Goal: Task Accomplishment & Management: Manage account settings

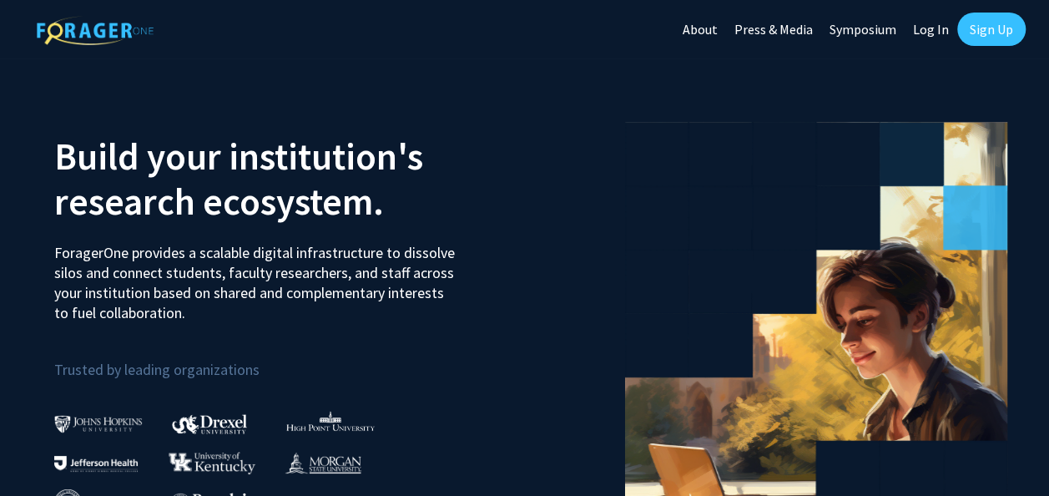
click at [936, 30] on link "Log In" at bounding box center [931, 29] width 53 height 58
select select
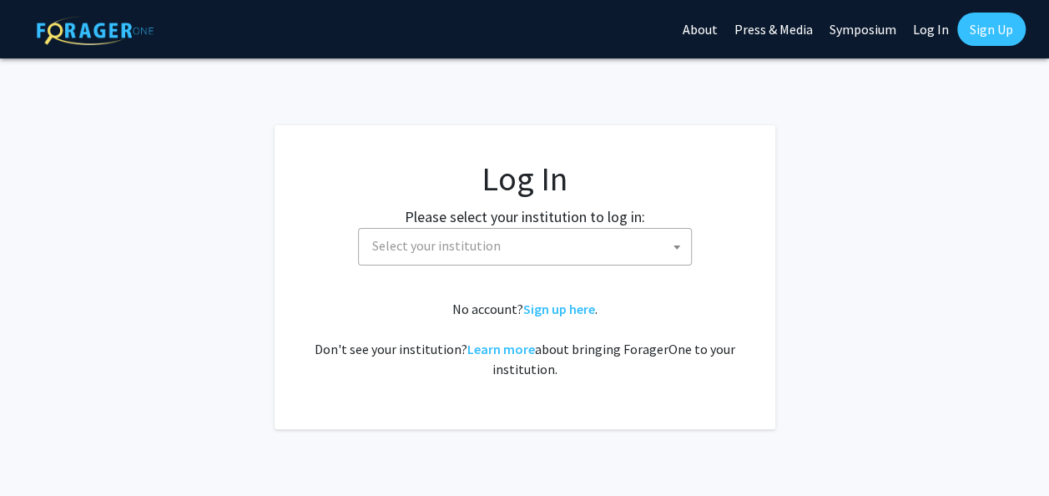
click at [651, 250] on span "Select your institution" at bounding box center [528, 246] width 325 height 34
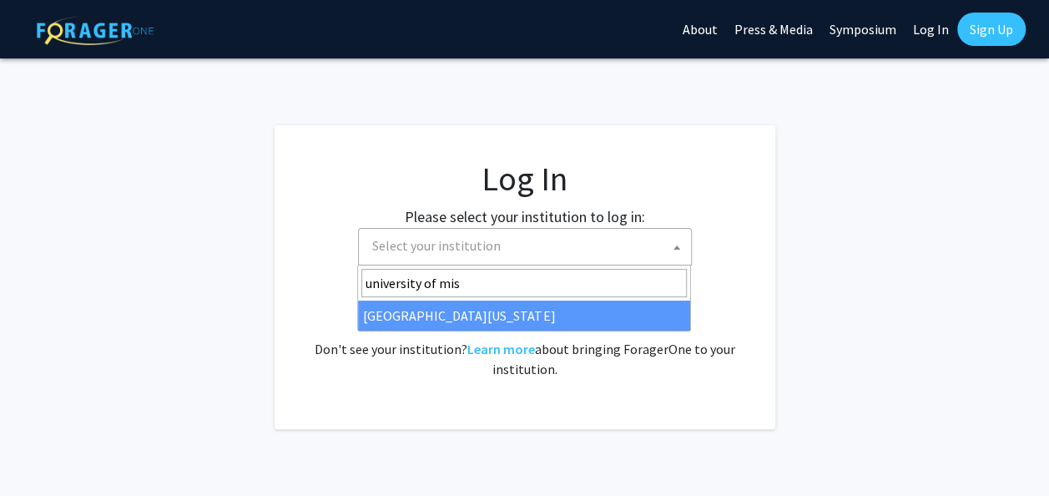
type input "university of miss"
select select "33"
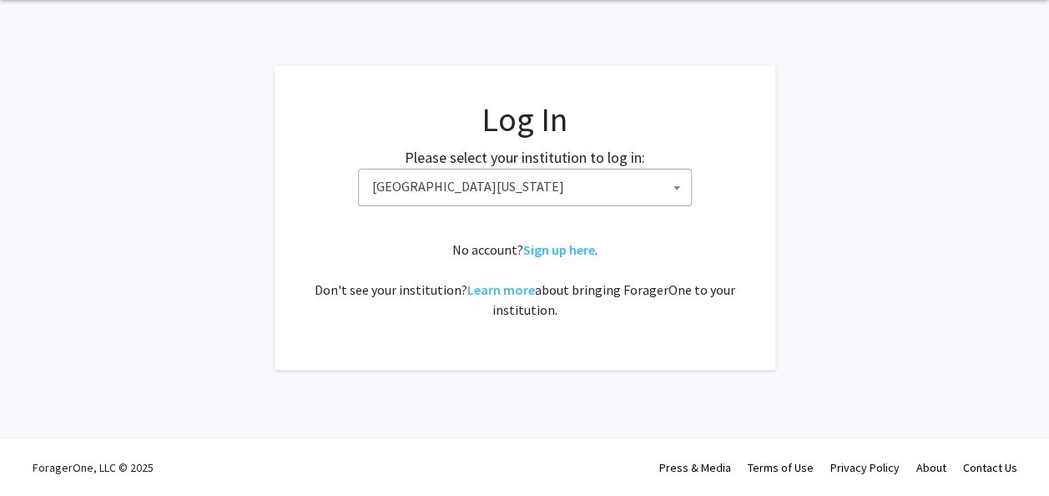
scroll to position [60, 0]
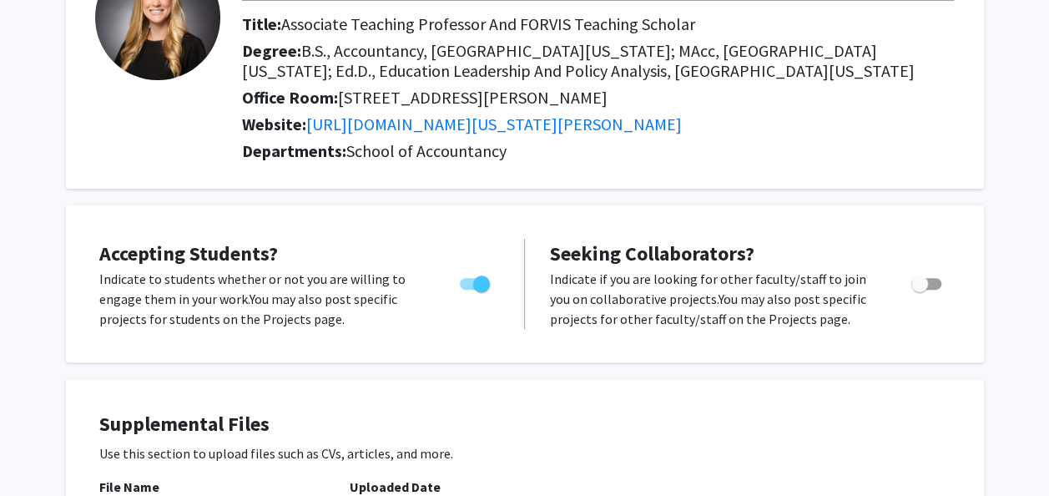
scroll to position [157, 0]
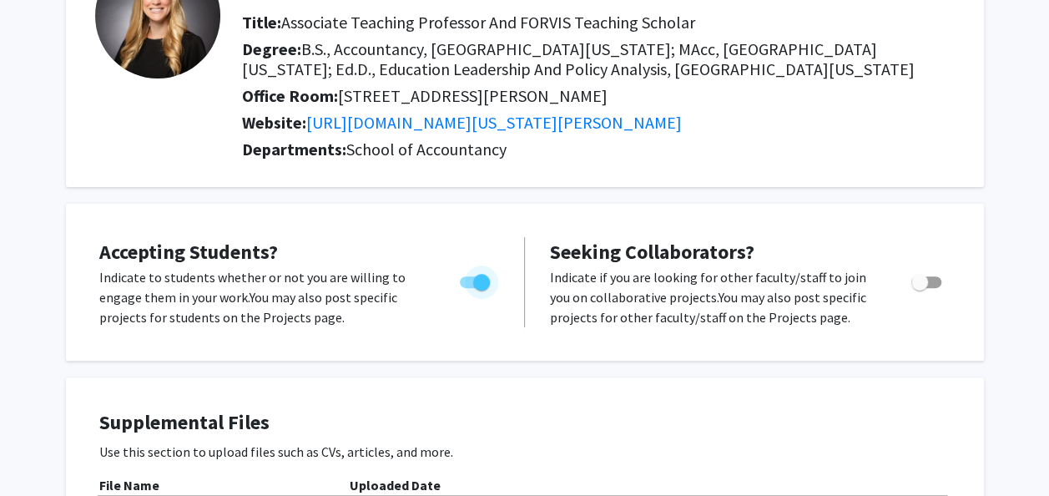
click at [481, 285] on span "Toggle" at bounding box center [481, 282] width 17 height 17
click at [468, 288] on input "Would you like to permit student requests?" at bounding box center [467, 288] width 1 height 1
checkbox input "false"
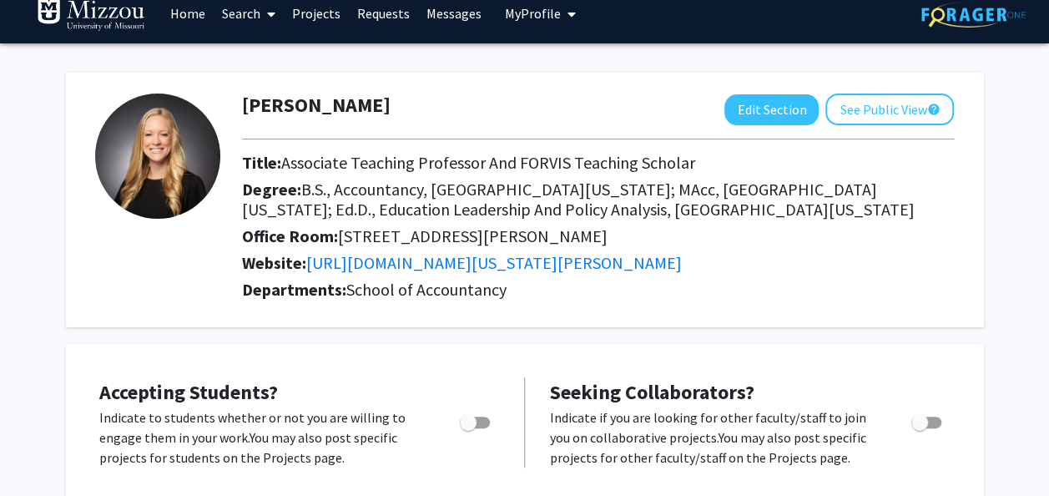
scroll to position [0, 0]
